Goal: Task Accomplishment & Management: Use online tool/utility

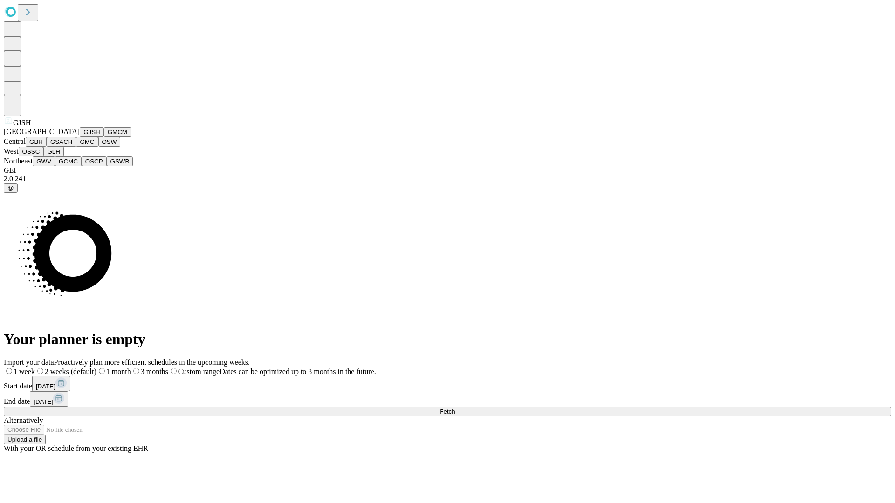
click at [80, 137] on button "GJSH" at bounding box center [92, 132] width 24 height 10
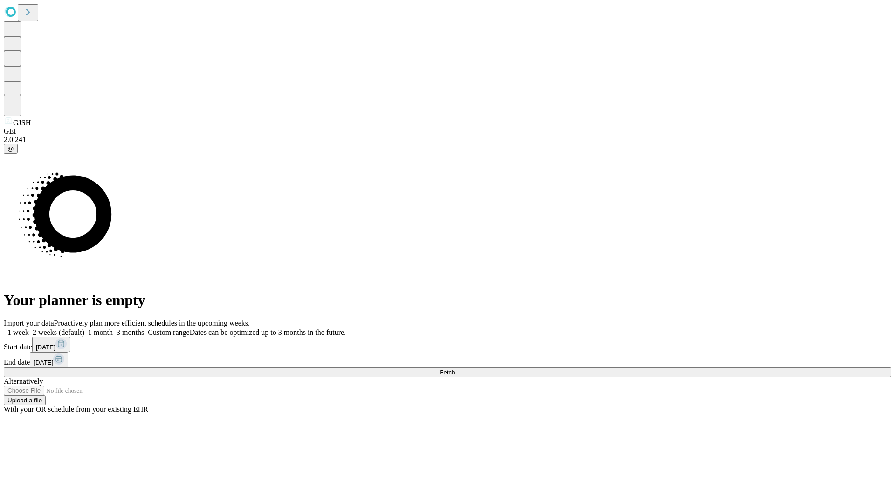
click at [29, 328] on label "1 week" at bounding box center [16, 332] width 25 height 8
click at [455, 369] on span "Fetch" at bounding box center [446, 372] width 15 height 7
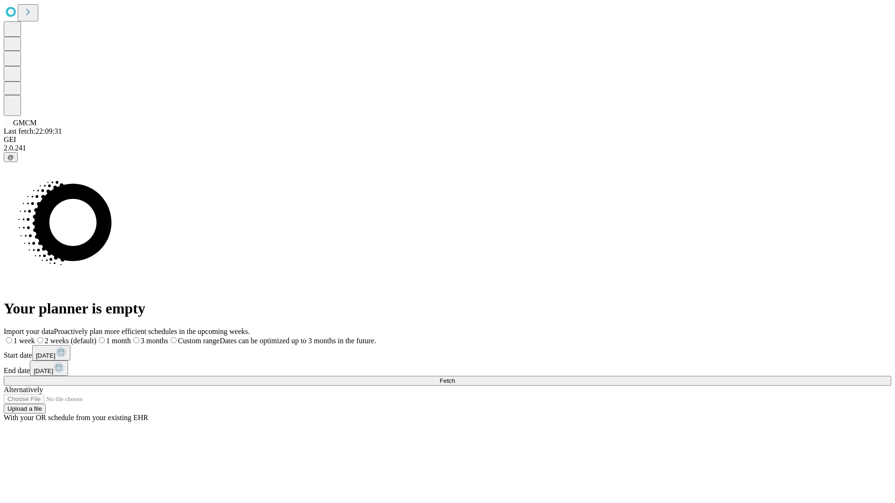
click at [35, 337] on label "1 week" at bounding box center [19, 341] width 31 height 8
click at [455, 377] on span "Fetch" at bounding box center [446, 380] width 15 height 7
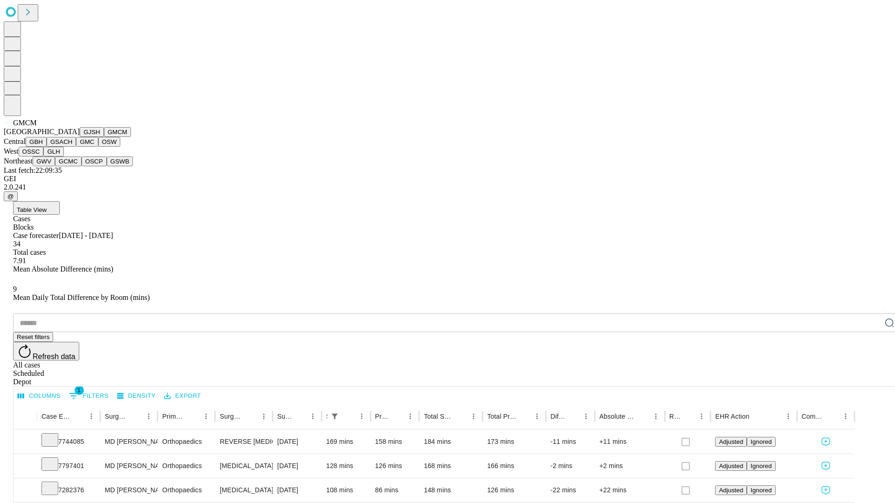
click at [47, 147] on button "GBH" at bounding box center [36, 142] width 21 height 10
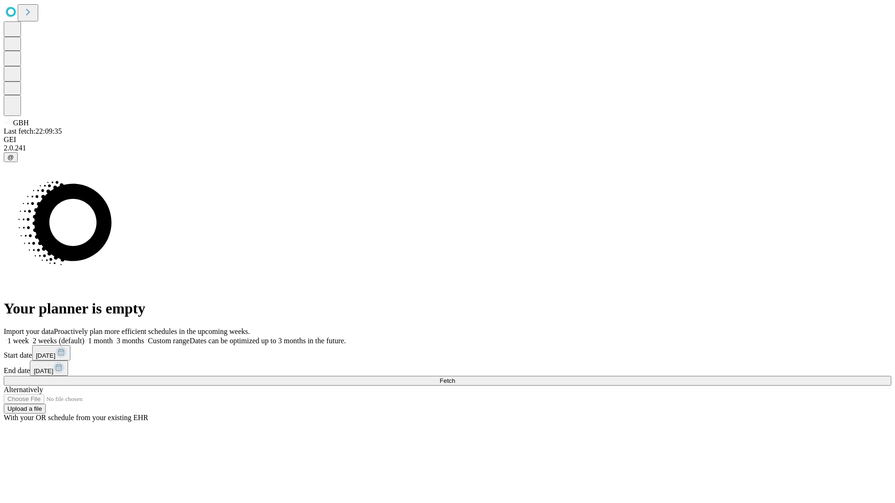
click at [455, 377] on span "Fetch" at bounding box center [446, 380] width 15 height 7
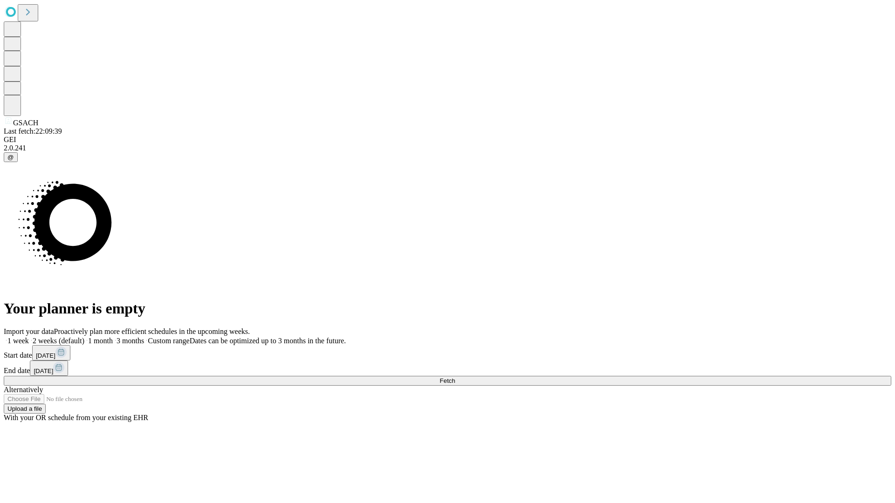
click at [29, 337] on label "1 week" at bounding box center [16, 341] width 25 height 8
click at [455, 377] on span "Fetch" at bounding box center [446, 380] width 15 height 7
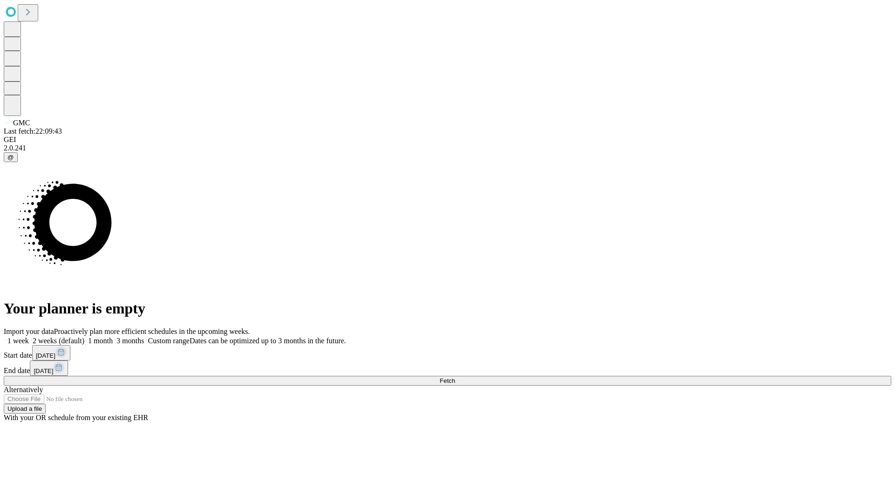
click at [29, 337] on label "1 week" at bounding box center [16, 341] width 25 height 8
click at [455, 377] on span "Fetch" at bounding box center [446, 380] width 15 height 7
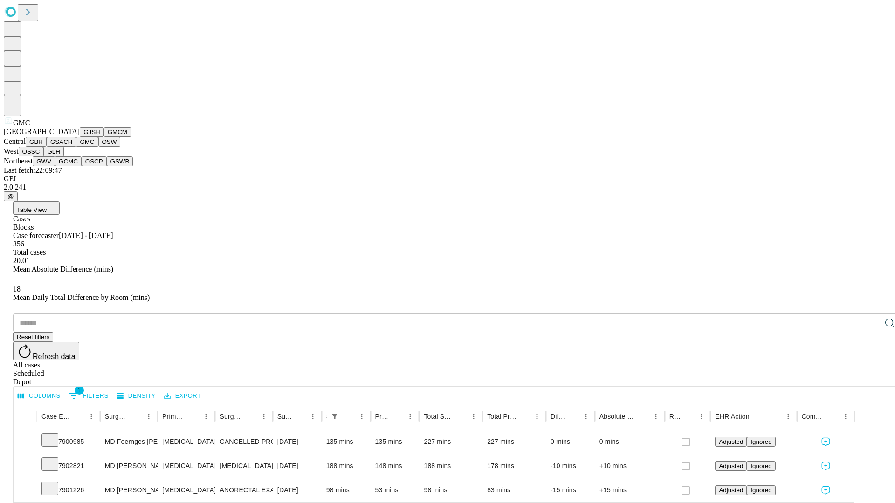
click at [98, 147] on button "OSW" at bounding box center [109, 142] width 22 height 10
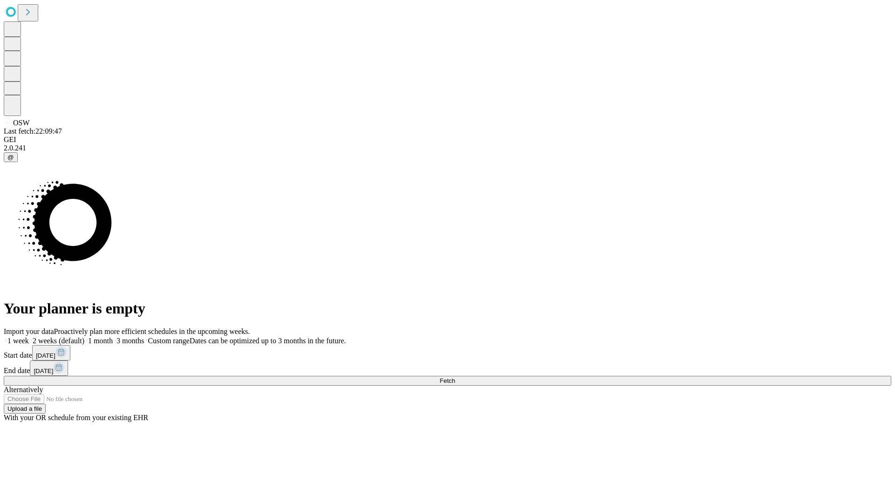
click at [455, 377] on span "Fetch" at bounding box center [446, 380] width 15 height 7
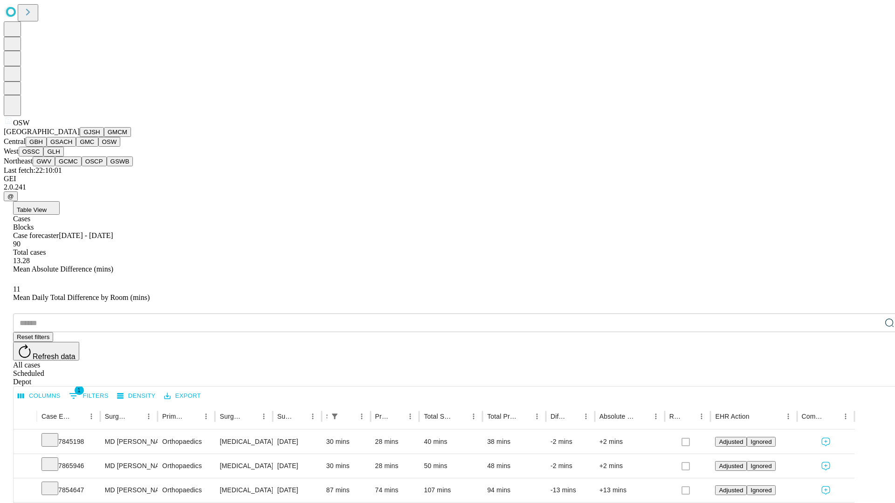
click at [44, 157] on button "OSSC" at bounding box center [31, 152] width 25 height 10
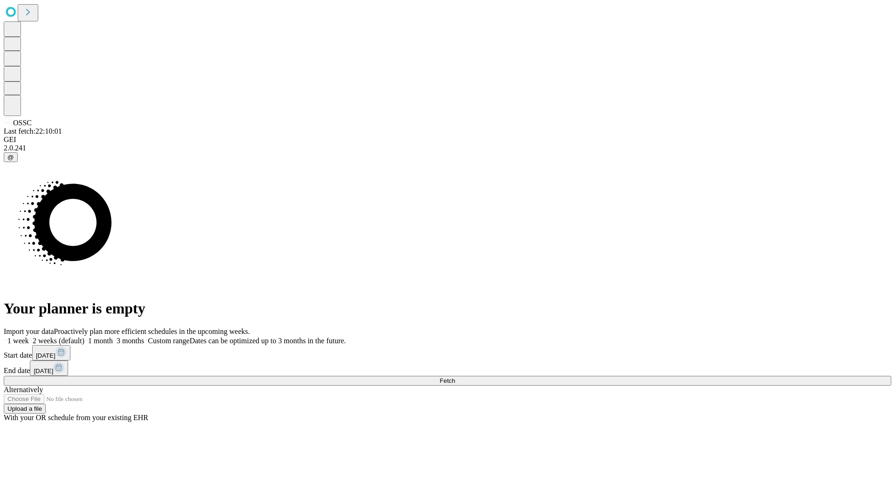
click at [29, 337] on label "1 week" at bounding box center [16, 341] width 25 height 8
click at [455, 377] on span "Fetch" at bounding box center [446, 380] width 15 height 7
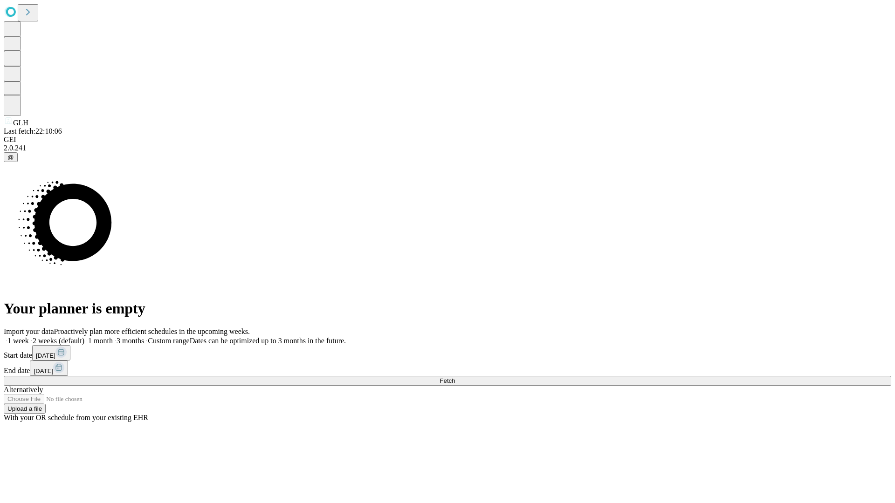
click at [29, 337] on label "1 week" at bounding box center [16, 341] width 25 height 8
click at [455, 377] on span "Fetch" at bounding box center [446, 380] width 15 height 7
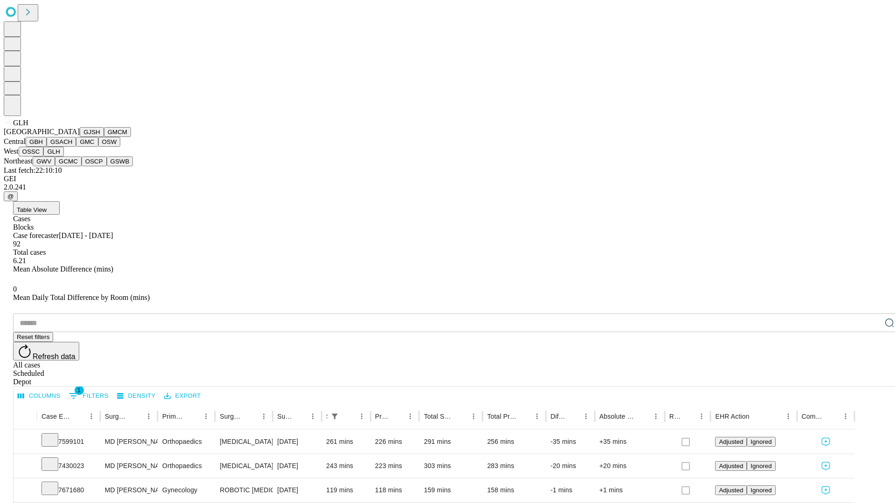
click at [55, 166] on button "GWV" at bounding box center [44, 162] width 22 height 10
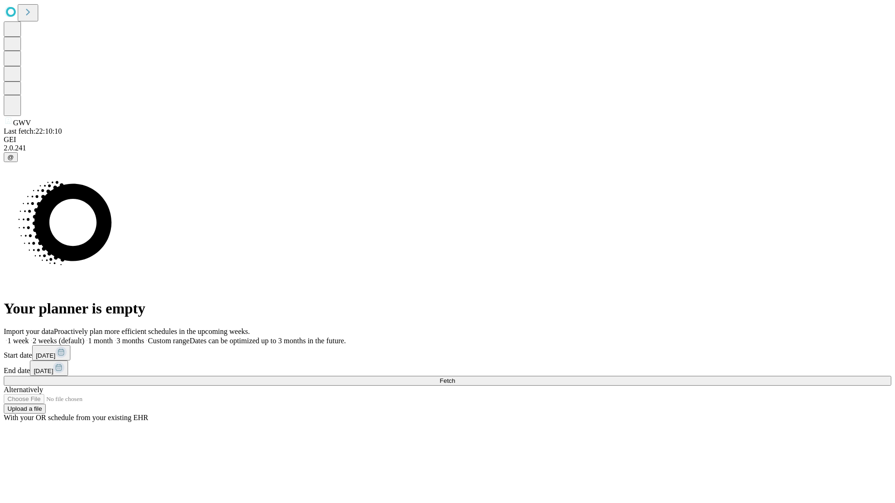
click at [29, 337] on label "1 week" at bounding box center [16, 341] width 25 height 8
click at [455, 377] on span "Fetch" at bounding box center [446, 380] width 15 height 7
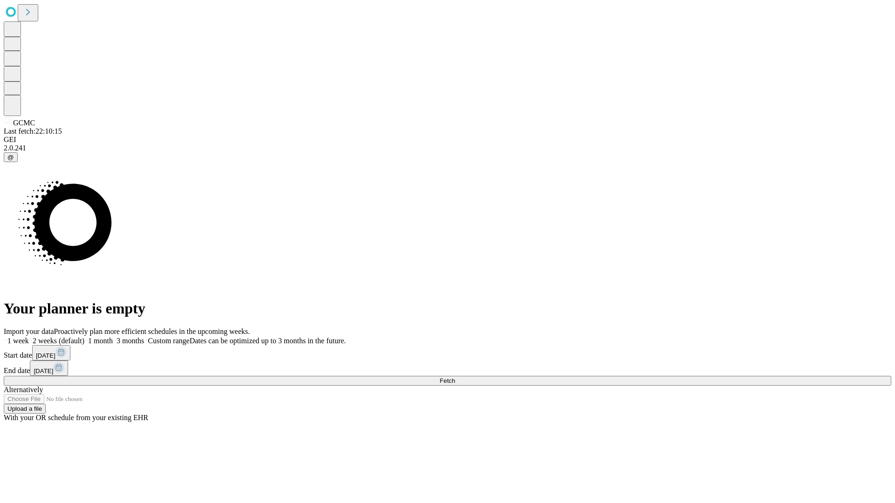
click at [29, 337] on label "1 week" at bounding box center [16, 341] width 25 height 8
click at [455, 377] on span "Fetch" at bounding box center [446, 380] width 15 height 7
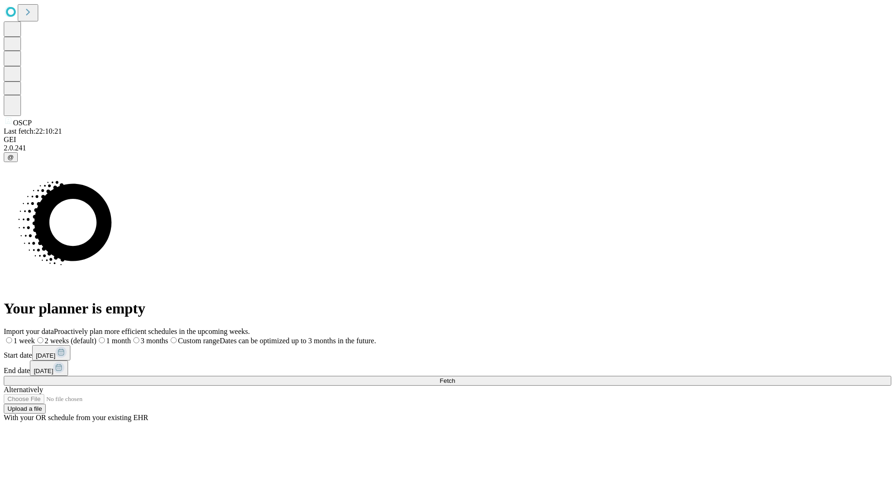
click at [35, 337] on label "1 week" at bounding box center [19, 341] width 31 height 8
click at [455, 377] on span "Fetch" at bounding box center [446, 380] width 15 height 7
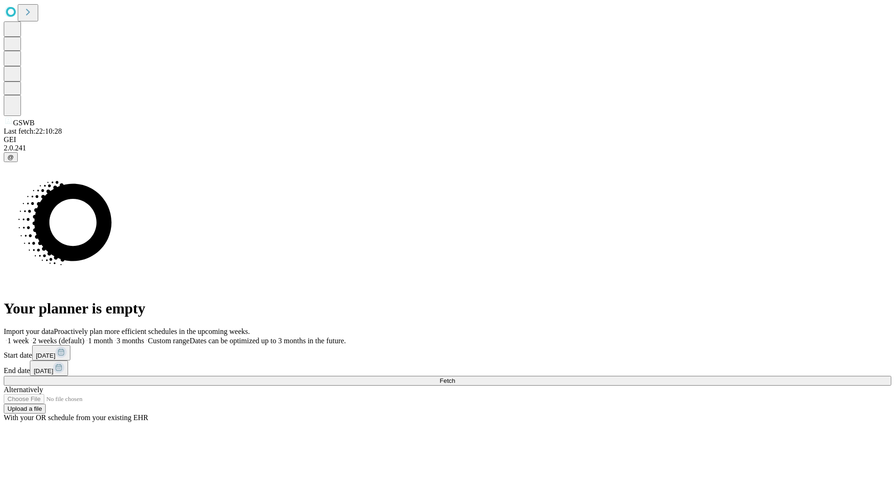
click at [29, 337] on label "1 week" at bounding box center [16, 341] width 25 height 8
click at [455, 377] on span "Fetch" at bounding box center [446, 380] width 15 height 7
